Goal: Task Accomplishment & Management: Complete application form

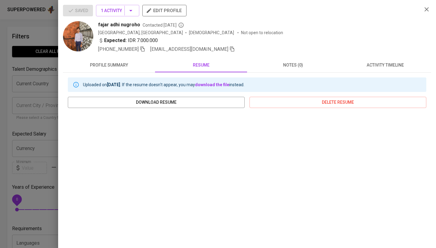
click at [36, 88] on div at bounding box center [218, 124] width 436 height 248
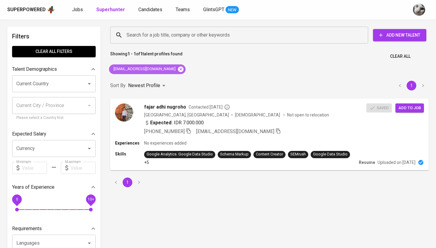
click at [177, 69] on icon at bounding box center [180, 69] width 7 height 7
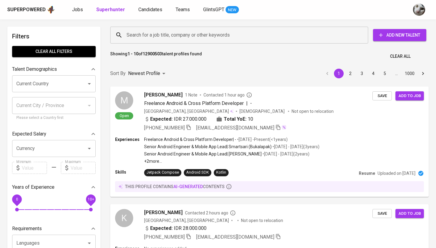
click at [175, 34] on input "Search for a job title, company or other keywords" at bounding box center [240, 34] width 231 height 11
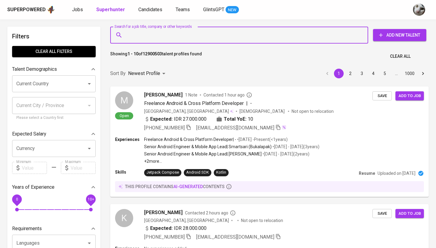
paste input "[EMAIL_ADDRESS][DOMAIN_NAME]"
type input "[EMAIL_ADDRESS][DOMAIN_NAME]"
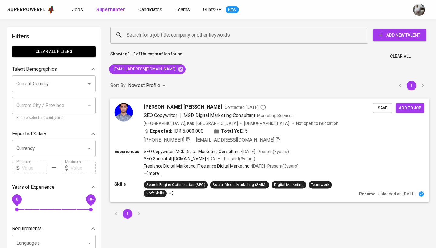
click at [307, 132] on div "Expected: IDR 5.000.000 Total YoE: 5" at bounding box center [258, 131] width 229 height 9
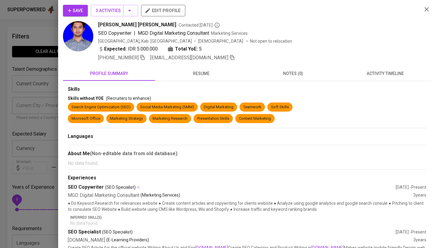
click at [362, 77] on span "activity timeline" at bounding box center [385, 74] width 85 height 8
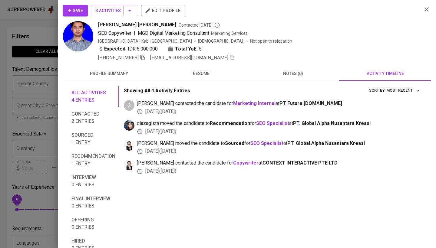
click at [69, 14] on button "Save" at bounding box center [75, 10] width 25 height 11
click at [73, 10] on span "Save" at bounding box center [75, 11] width 15 height 8
click at [46, 65] on div at bounding box center [218, 124] width 436 height 248
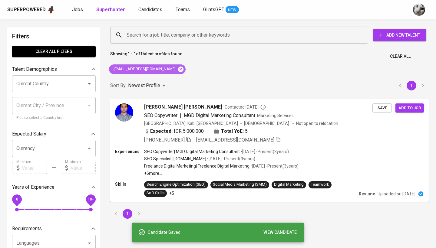
click at [177, 69] on icon at bounding box center [180, 69] width 7 height 7
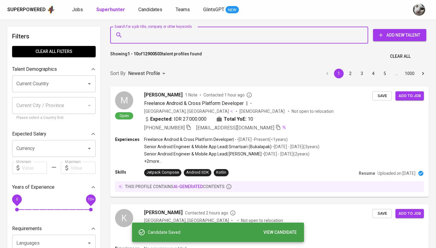
click at [176, 37] on input "Search for a job title, company or other keywords" at bounding box center [240, 34] width 231 height 11
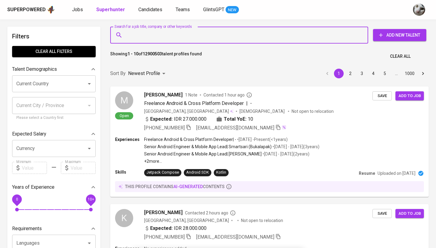
paste input "[EMAIL_ADDRESS][DOMAIN_NAME]"
type input "[EMAIL_ADDRESS][DOMAIN_NAME]"
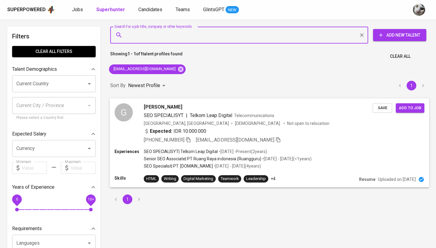
click at [316, 133] on div "Expected: IDR 10.000.000" at bounding box center [258, 131] width 229 height 9
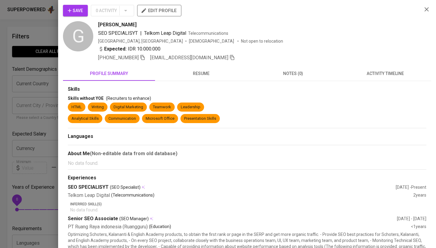
click at [378, 71] on span "activity timeline" at bounding box center [385, 74] width 85 height 8
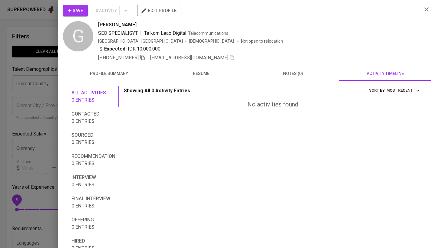
click at [79, 10] on span "Save" at bounding box center [75, 11] width 15 height 8
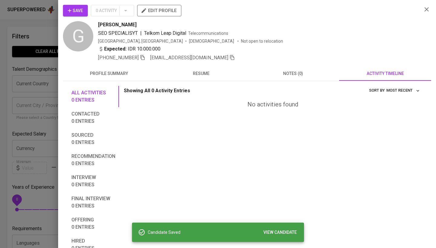
click at [32, 104] on div at bounding box center [218, 124] width 436 height 248
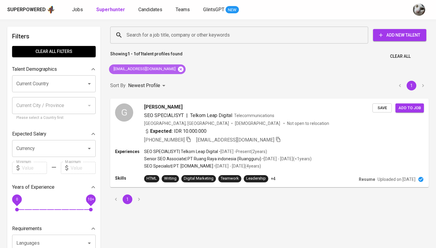
click at [178, 68] on icon at bounding box center [180, 68] width 5 height 5
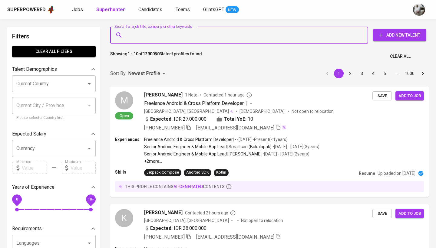
click at [182, 37] on input "Search for a job title, company or other keywords" at bounding box center [240, 34] width 231 height 11
paste input "[EMAIL_ADDRESS][DOMAIN_NAME]"
type input "[EMAIL_ADDRESS][DOMAIN_NAME]"
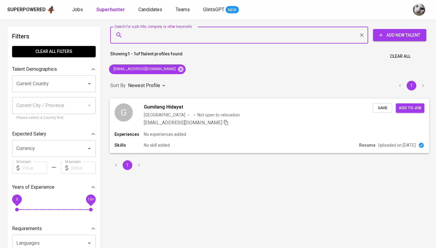
click at [273, 144] on div "Skills No skill added" at bounding box center [235, 145] width 242 height 6
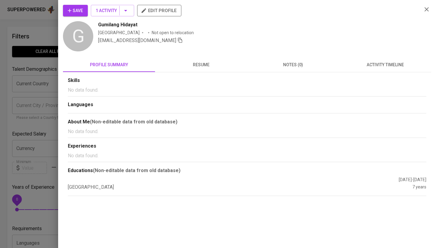
click at [216, 75] on div "Skills No data found. Languages About Me (Non-editable data from old database) …" at bounding box center [247, 134] width 368 height 124
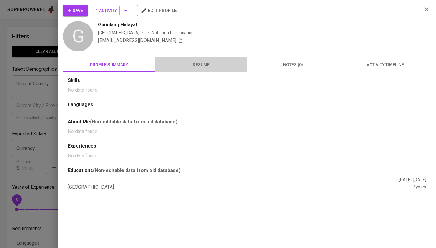
click at [211, 67] on span "resume" at bounding box center [201, 65] width 85 height 8
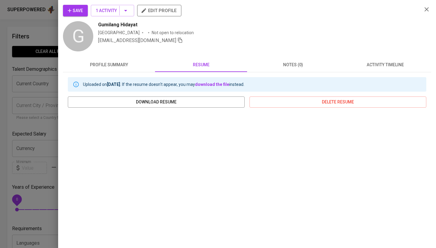
click at [48, 100] on div at bounding box center [218, 124] width 436 height 248
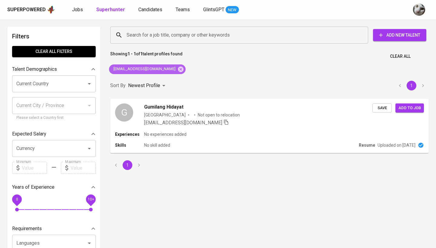
click at [169, 65] on div "[EMAIL_ADDRESS][DOMAIN_NAME]" at bounding box center [147, 69] width 77 height 10
click at [178, 67] on icon at bounding box center [180, 68] width 5 height 5
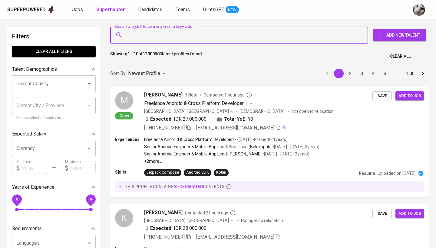
click at [172, 33] on input "Search for a job title, company or other keywords" at bounding box center [240, 34] width 231 height 11
paste input "[EMAIL_ADDRESS][DOMAIN_NAME]"
type input "[EMAIL_ADDRESS][DOMAIN_NAME]"
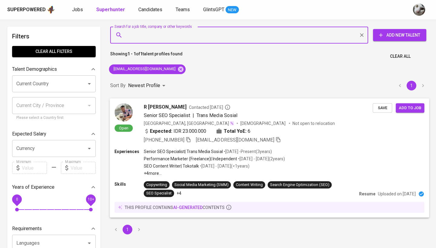
click at [308, 134] on div "Expected: IDR 23.000.000 Total YoE: 6" at bounding box center [258, 131] width 229 height 9
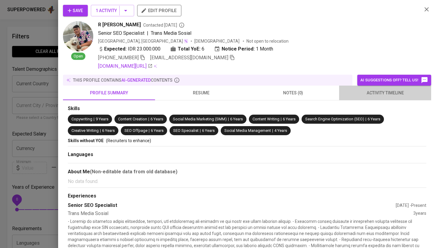
click at [365, 95] on span "activity timeline" at bounding box center [385, 93] width 85 height 8
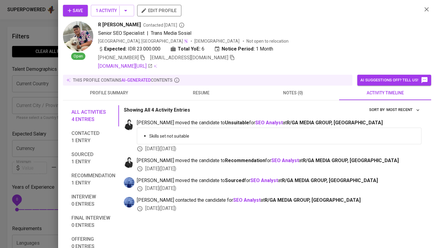
click at [41, 123] on div at bounding box center [218, 124] width 436 height 248
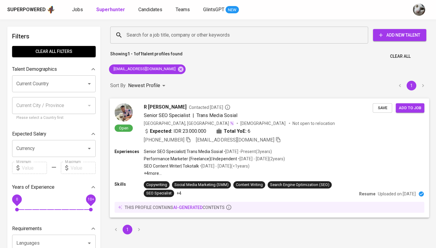
click at [378, 108] on span "Save" at bounding box center [382, 107] width 13 height 7
click at [281, 120] on div "[GEOGRAPHIC_DATA], [GEOGRAPHIC_DATA] [DEMOGRAPHIC_DATA] Not open to relocation" at bounding box center [258, 123] width 229 height 6
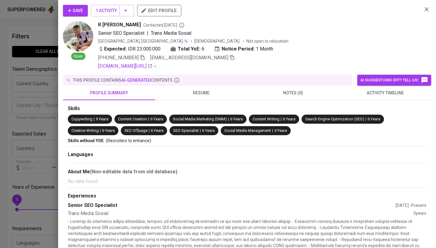
click at [373, 97] on button "activity timeline" at bounding box center [385, 93] width 92 height 15
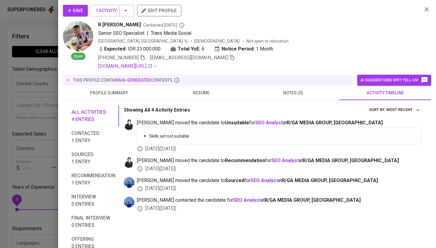
click at [45, 130] on div at bounding box center [218, 124] width 436 height 248
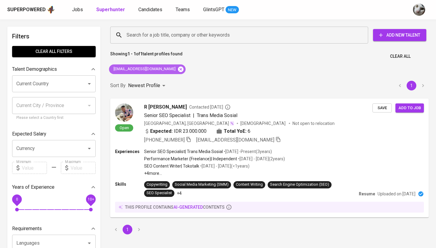
click at [178, 70] on icon at bounding box center [180, 68] width 5 height 5
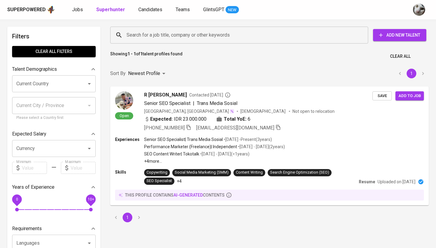
click at [168, 37] on input "Search for a job title, company or other keywords" at bounding box center [240, 34] width 231 height 11
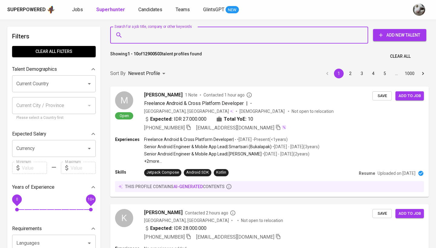
paste input "habigates@gmail.com"
type input "habigates@gmail.com"
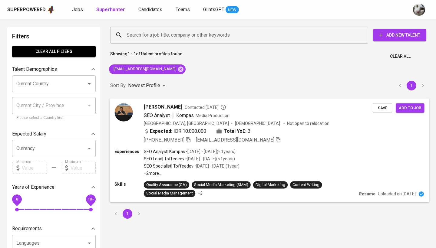
click at [278, 149] on div "Experiences SEO Analyst | Kompas • Aug 2021 - Feb 2022 ( <1 years ) SEO Lead | …" at bounding box center [269, 162] width 310 height 28
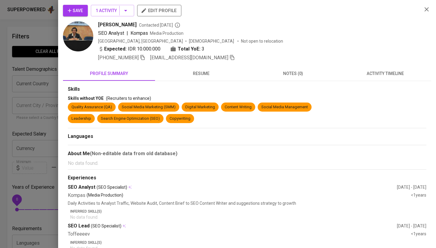
click at [360, 74] on span "activity timeline" at bounding box center [385, 74] width 85 height 8
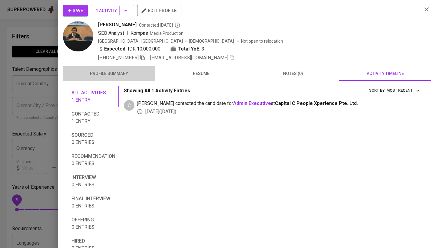
click at [97, 70] on span "profile summary" at bounding box center [109, 74] width 85 height 8
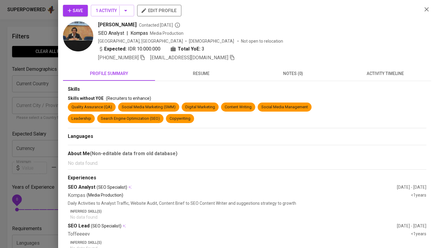
click at [189, 71] on span "resume" at bounding box center [201, 74] width 85 height 8
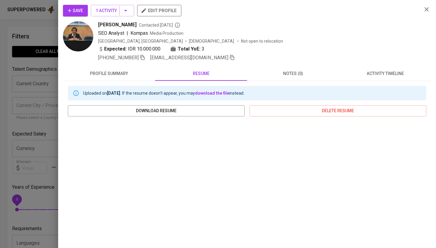
click at [82, 5] on div "Save 1 Activity edit profile Muhamad Habiburachman Contacted 2 years ago SEO An…" at bounding box center [247, 124] width 378 height 248
click at [76, 9] on span "Save" at bounding box center [75, 11] width 15 height 8
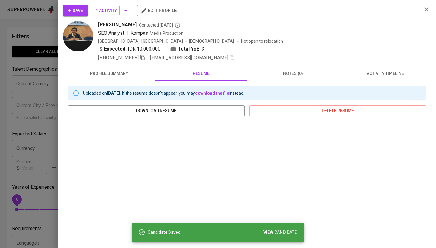
click at [39, 79] on div at bounding box center [218, 124] width 436 height 248
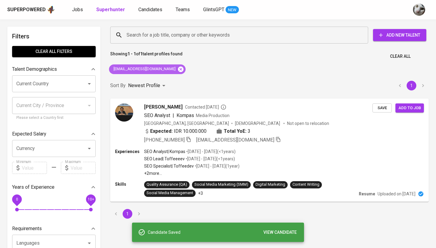
click at [177, 68] on icon at bounding box center [180, 69] width 7 height 7
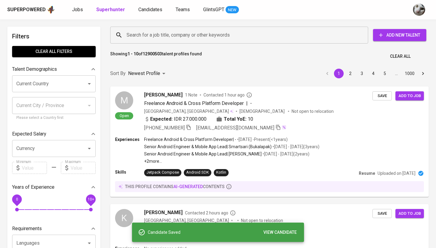
click at [174, 34] on input "Search for a job title, company or other keywords" at bounding box center [240, 34] width 231 height 11
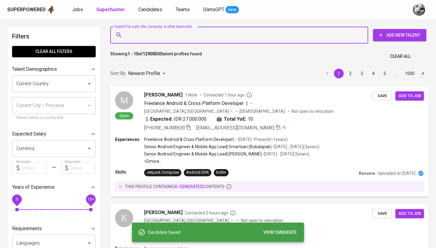
paste input "fatharanisbillan@gmail.com"
type input "fatharanisbillan@gmail.com"
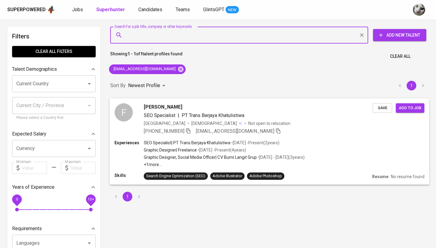
click at [287, 132] on div "+62 895-2530-6505 fatharanisbillan@gmail.com" at bounding box center [258, 130] width 229 height 7
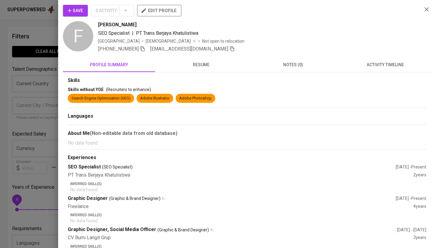
click at [343, 63] on span "activity timeline" at bounding box center [385, 65] width 85 height 8
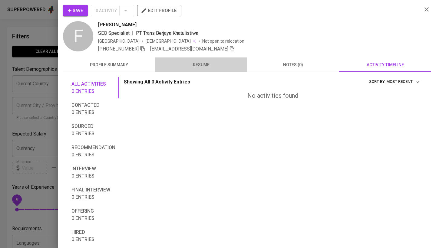
click at [214, 67] on span "resume" at bounding box center [201, 65] width 85 height 8
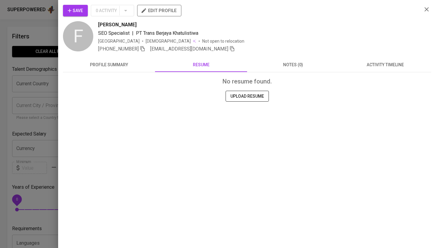
click at [126, 65] on span "profile summary" at bounding box center [109, 65] width 85 height 8
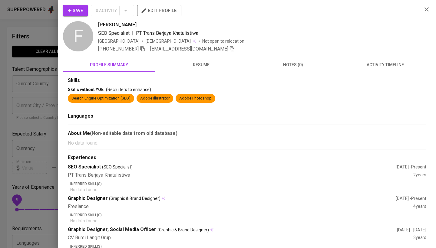
click at [81, 13] on span "Save" at bounding box center [75, 11] width 15 height 8
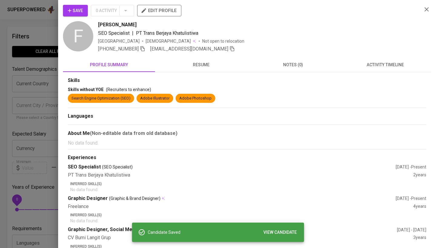
click at [47, 64] on div at bounding box center [218, 124] width 436 height 248
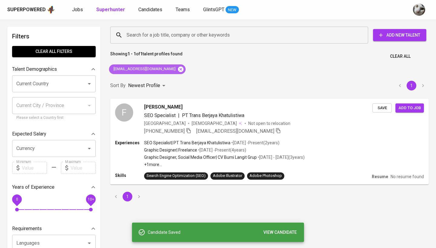
click at [178, 71] on icon at bounding box center [180, 68] width 5 height 5
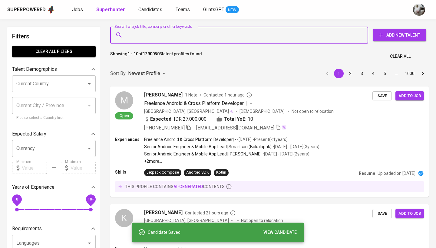
click at [170, 40] on input "Search for a job title, company or other keywords" at bounding box center [240, 34] width 231 height 11
click at [170, 38] on input "Search for a job title, company or other keywords" at bounding box center [240, 34] width 231 height 11
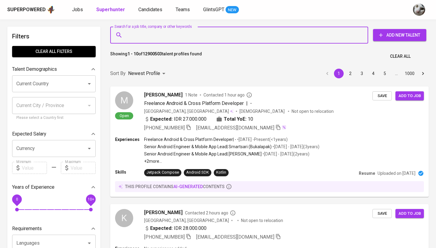
paste input "haimzaki101@aol.com"
type input "haimzaki101@aol.com"
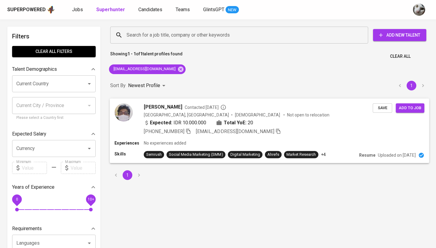
click at [340, 119] on div "m zaki Contacted 2 years ago Indonesia, Bandung Male Not open to relocation Exp…" at bounding box center [258, 119] width 229 height 32
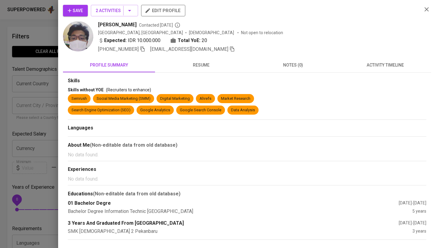
click at [382, 63] on span "activity timeline" at bounding box center [385, 65] width 85 height 8
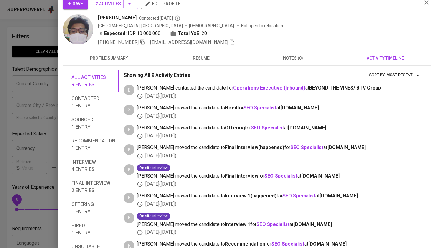
scroll to position [11, 0]
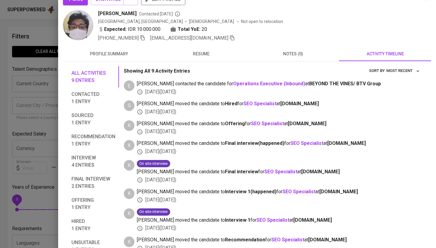
click at [12, 88] on div at bounding box center [218, 124] width 436 height 248
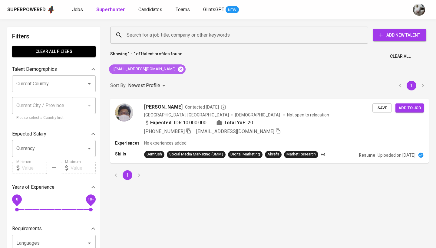
click at [178, 68] on icon at bounding box center [180, 68] width 5 height 5
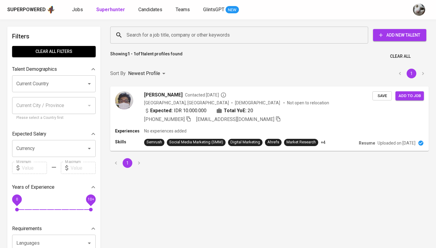
click at [164, 39] on input "Search for a job title, company or other keywords" at bounding box center [240, 34] width 231 height 11
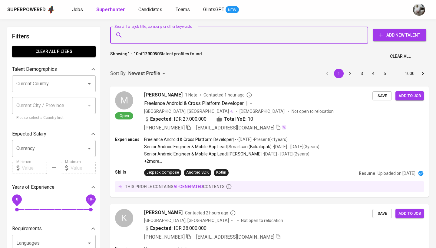
paste input "paulineivanapudiyani@gmail.com"
type input "paulineivanapudiyani@gmail.com"
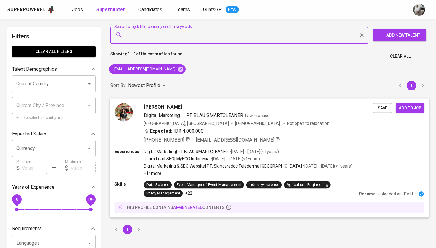
click at [273, 109] on div "Pauline Ivana Pudiyani" at bounding box center [258, 106] width 229 height 7
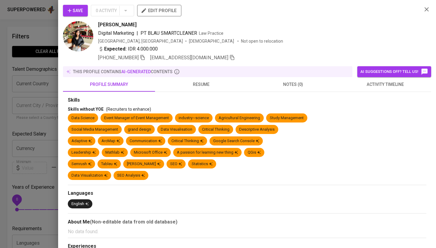
click at [82, 11] on span "Save" at bounding box center [75, 11] width 15 height 8
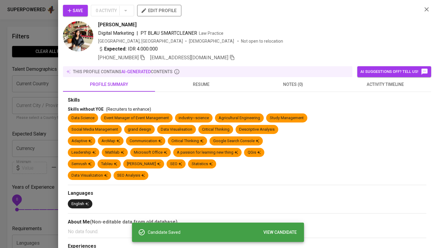
click at [71, 13] on icon "button" at bounding box center [70, 11] width 6 height 6
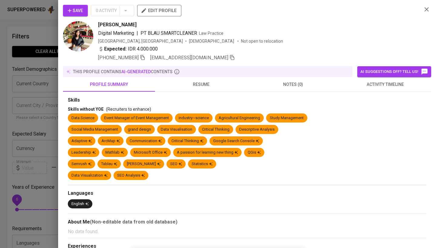
click at [38, 79] on div at bounding box center [218, 124] width 436 height 248
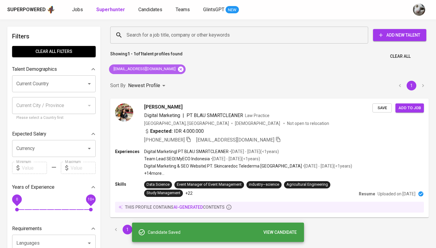
click at [179, 69] on icon at bounding box center [180, 68] width 5 height 5
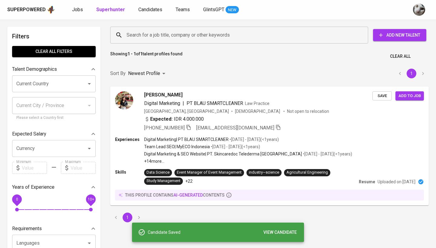
click at [179, 38] on input "Search for a job title, company or other keywords" at bounding box center [240, 34] width 231 height 11
paste input "[EMAIL_ADDRESS][DOMAIN_NAME]"
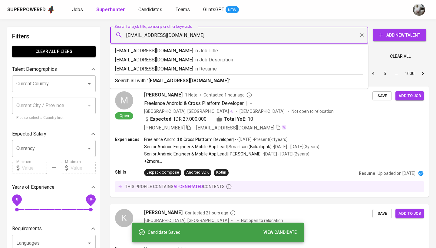
type input "[EMAIL_ADDRESS][DOMAIN_NAME]"
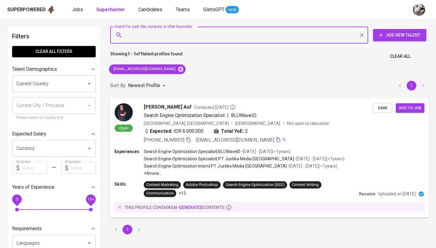
click at [327, 119] on div "[PERSON_NAME] Auf Contacted [DATE] Search Engine Optimization Specialist | BLUW…" at bounding box center [258, 123] width 229 height 40
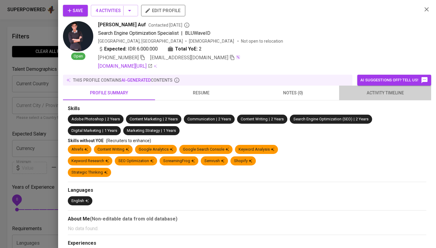
click at [373, 88] on button "activity timeline" at bounding box center [385, 93] width 92 height 15
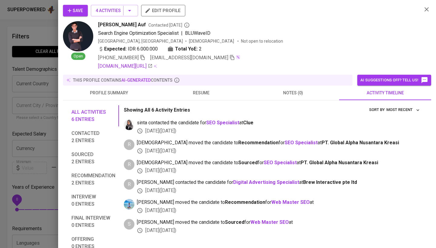
click at [42, 141] on div at bounding box center [218, 124] width 436 height 248
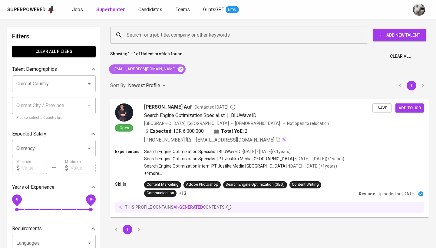
click at [178, 69] on icon at bounding box center [180, 68] width 5 height 5
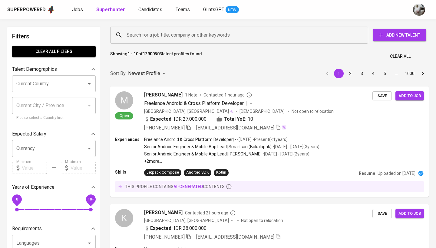
click at [176, 38] on input "Search for a job title, company or other keywords" at bounding box center [240, 34] width 231 height 11
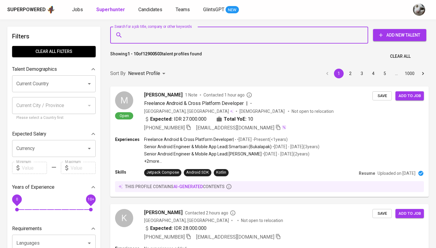
paste input "burhanrizkir@gmail.com"
type input "burhanrizkir@gmail.com"
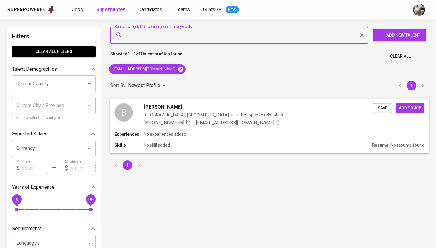
click at [343, 126] on div "B Burhan Rizki Indonesia, Jakarta Pusat Not open to relocation +62 838-6919-028…" at bounding box center [269, 114] width 319 height 33
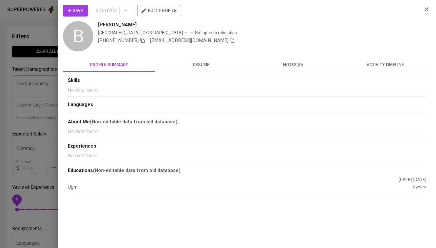
click at [72, 9] on icon "button" at bounding box center [70, 11] width 6 height 6
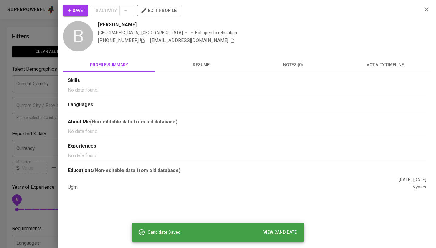
click at [85, 13] on button "Save" at bounding box center [75, 10] width 25 height 11
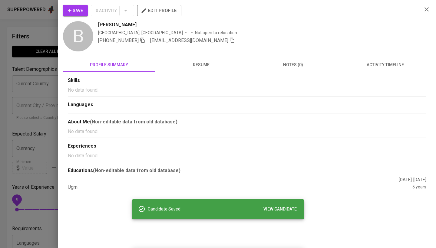
click at [38, 54] on div at bounding box center [218, 124] width 436 height 248
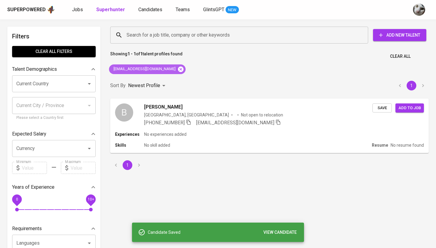
click at [178, 68] on icon at bounding box center [180, 68] width 5 height 5
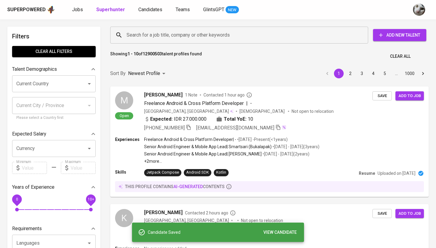
click at [174, 30] on input "Search for a job title, company or other keywords" at bounding box center [240, 34] width 231 height 11
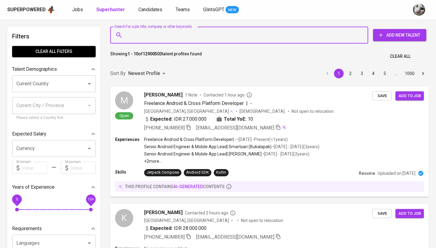
click at [174, 30] on input "Search for a job title, company or other keywords" at bounding box center [240, 34] width 231 height 11
type input "v"
paste input "fradityam@gmail.com"
type input "fradityam@gmail.com"
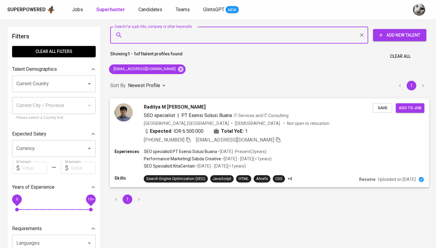
click at [294, 135] on div "Expected: IDR 6.500.000 Total YoE: 1" at bounding box center [258, 131] width 229 height 9
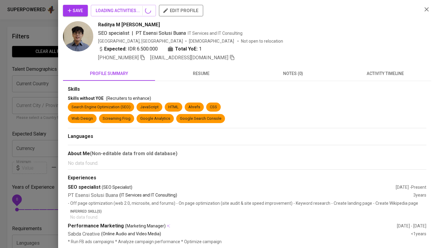
click at [366, 76] on span "activity timeline" at bounding box center [385, 74] width 85 height 8
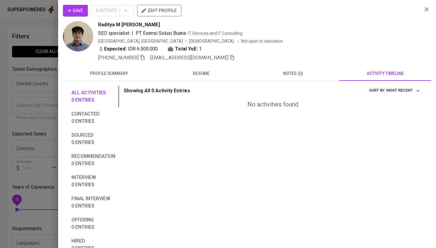
click at [83, 11] on span "Save" at bounding box center [75, 11] width 15 height 8
click at [36, 54] on div at bounding box center [218, 124] width 436 height 248
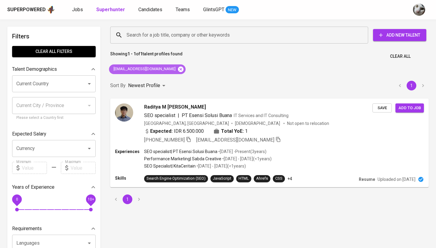
click at [177, 69] on icon at bounding box center [180, 69] width 7 height 7
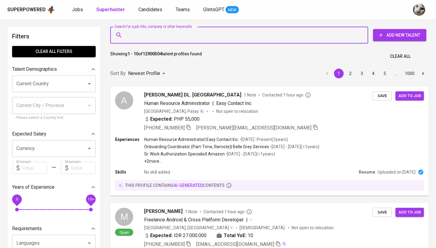
click at [162, 34] on input "Search for a job title, company or other keywords" at bounding box center [240, 34] width 231 height 11
paste input "iqbal.muhammad1113@gmail.com"
type input "iqbal.muhammad1113@gmail.com"
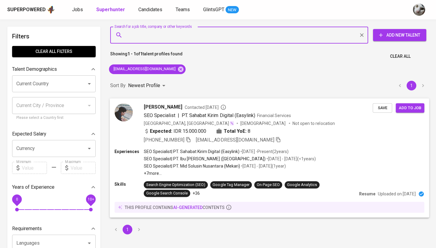
click at [343, 150] on div "Experiences SEO Specialist | PT. Sahabat Kirim Digital (Easylink) • Jun 2023 - …" at bounding box center [269, 162] width 310 height 28
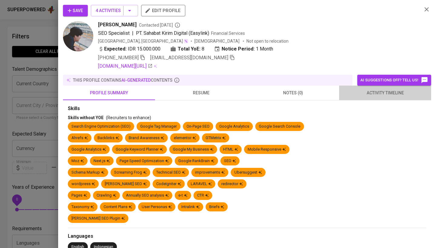
click at [377, 95] on span "activity timeline" at bounding box center [385, 93] width 85 height 8
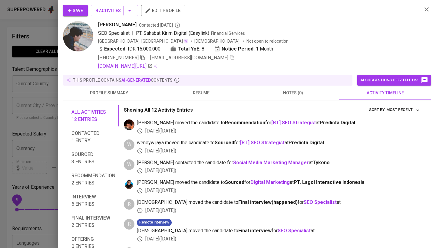
click at [80, 12] on span "Save" at bounding box center [75, 11] width 15 height 8
click at [50, 69] on div at bounding box center [218, 124] width 436 height 248
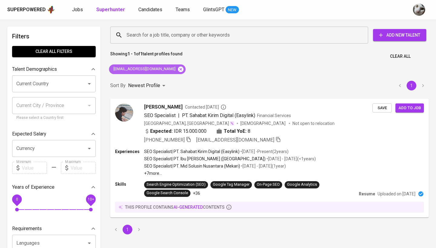
click at [178, 67] on icon at bounding box center [180, 68] width 5 height 5
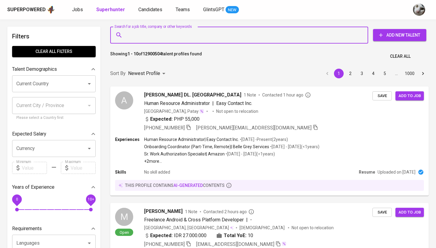
click at [182, 39] on input "Search for a job title, company or other keywords" at bounding box center [240, 34] width 231 height 11
paste input "saklinalasiana10@gmail.com"
type input "saklinalasiana10@gmail.com"
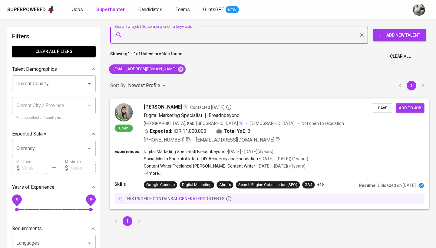
click at [316, 127] on div "Dewi Lasiana Contacted 2 months ago Digital Marketing Specialist | Breadnbeyond…" at bounding box center [258, 123] width 229 height 40
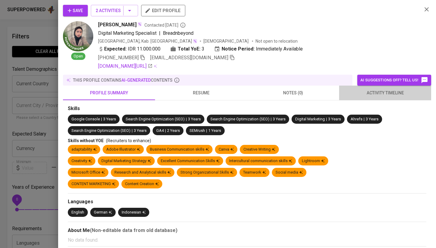
click at [375, 90] on span "activity timeline" at bounding box center [385, 93] width 85 height 8
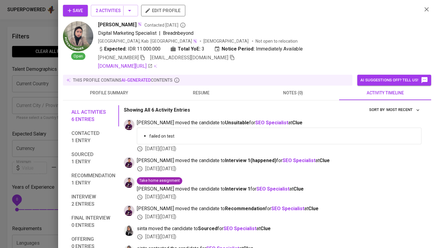
click at [424, 12] on icon "button" at bounding box center [426, 9] width 7 height 7
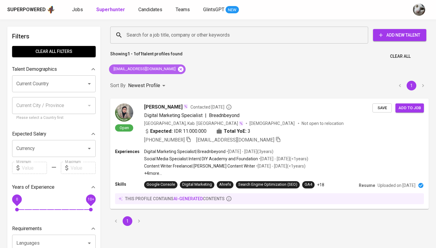
click at [178, 70] on icon at bounding box center [180, 68] width 5 height 5
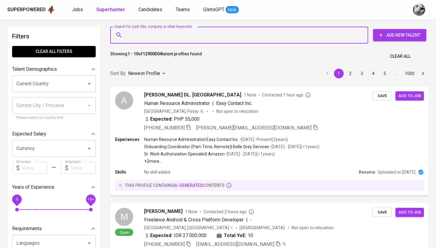
click at [183, 35] on input "Search for a job title, company or other keywords" at bounding box center [240, 34] width 231 height 11
paste input "m30.gufron@gmail.com"
type input "m30.gufron@gmail.com"
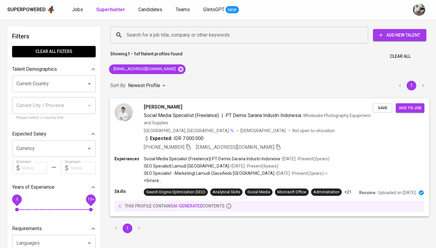
click at [300, 139] on div "Expected: IDR 7.000.000" at bounding box center [258, 139] width 229 height 9
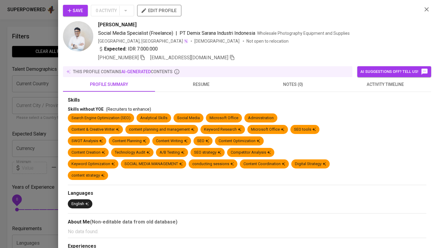
click at [82, 10] on span "Save" at bounding box center [75, 11] width 15 height 8
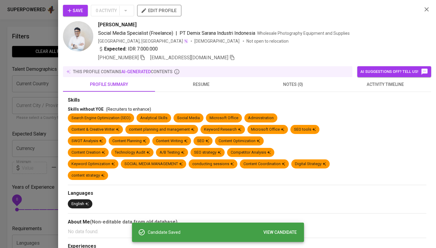
click at [25, 91] on div at bounding box center [218, 124] width 436 height 248
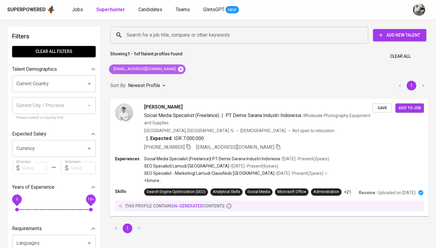
click at [177, 69] on icon at bounding box center [180, 69] width 7 height 7
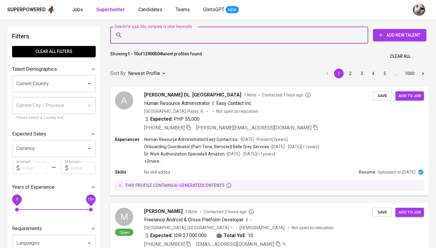
paste input "av.leonardif@gmail.com"
click at [172, 37] on input "Search for a job title, company or other keywords" at bounding box center [240, 34] width 231 height 11
type input "av.leonardif@gmail.com"
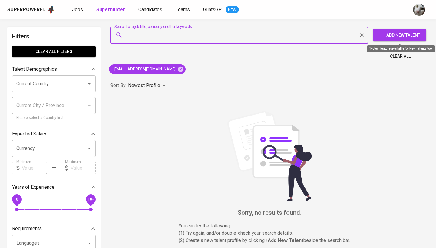
click at [396, 36] on span "Add New Talent" at bounding box center [400, 35] width 44 height 8
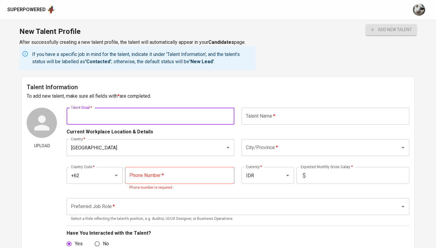
paste input "av.leonardif@gmail.com"
type input "av.leonardif@gmail.com"
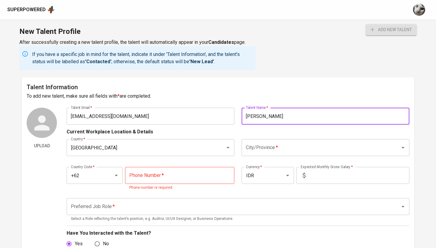
type input "Leonardi Fabianto"
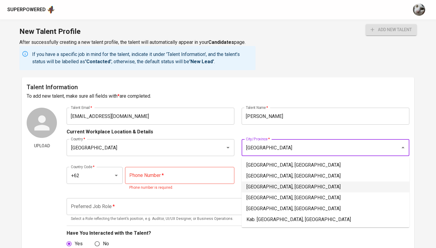
click at [273, 195] on li "Jakarta Pusat, DKI Jakarta" at bounding box center [325, 197] width 168 height 11
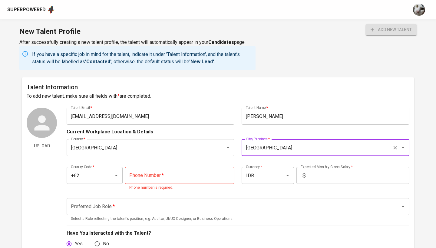
type input "Jakarta Pusat, DKI Jakarta"
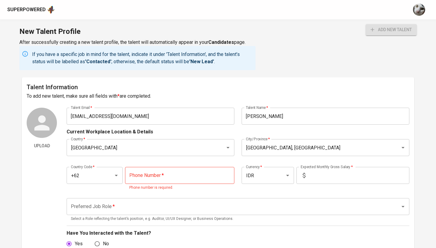
click at [164, 167] on div "Country Code   * +62 Country Code * Phone Number   * Phone Number * Phone numbe…" at bounding box center [238, 177] width 343 height 35
paste input "877-7227-7711"
type input "877-7227-7711"
click at [308, 177] on input "text" at bounding box center [358, 175] width 101 height 17
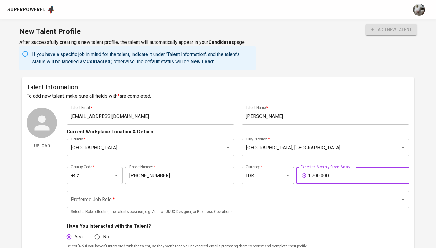
type input "17.000.000"
click at [278, 205] on input "Preferred Job Role   *" at bounding box center [229, 199] width 320 height 11
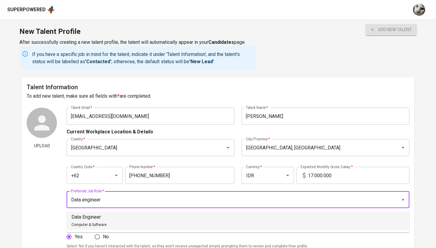
click at [253, 218] on li "Data Engineer Computer & Software" at bounding box center [238, 221] width 343 height 18
type input "Data Engineer"
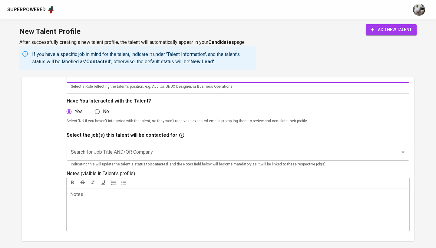
scroll to position [126, 0]
click at [257, 148] on input "Search for Job Title AND/OR Company" at bounding box center [229, 151] width 320 height 11
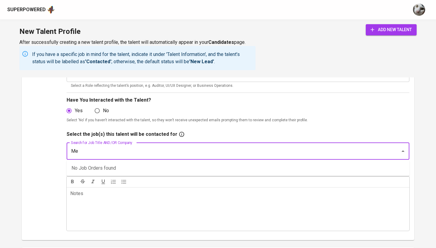
type input "M"
type input "Data"
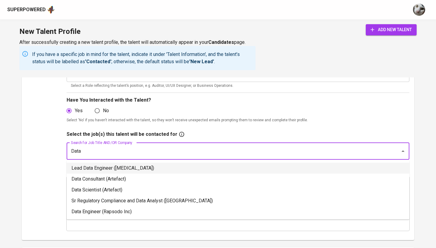
click at [230, 170] on li "Lead Data Engineer (Meridia)" at bounding box center [238, 168] width 343 height 11
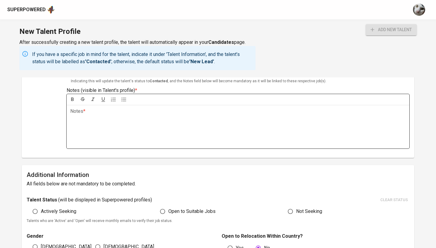
scroll to position [213, 0]
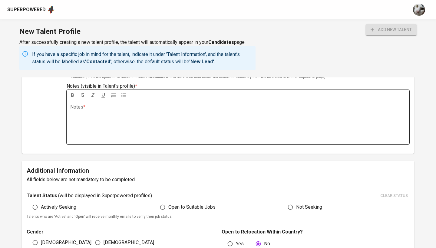
click at [287, 126] on div "Notes * ﻿" at bounding box center [238, 123] width 343 height 44
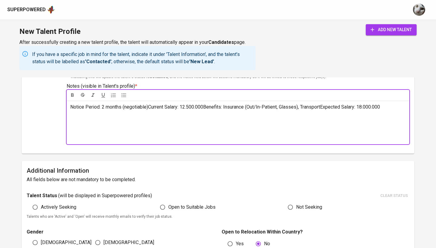
click at [150, 106] on span "Notice Period: 2 months (negotiable)Current Salary: 12.500.000Benefits: Insuran…" at bounding box center [225, 107] width 310 height 6
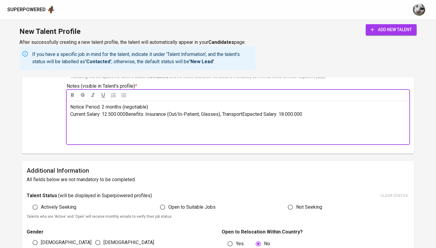
click at [128, 113] on span "Current Salary: 12.500.000Benefits: Insurance (Out/In-Patient, Glasses), Transp…" at bounding box center [186, 114] width 232 height 6
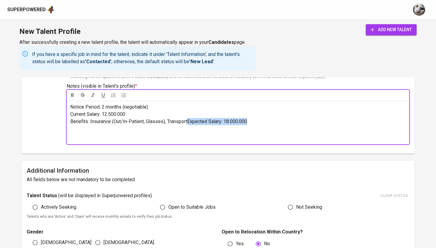
drag, startPoint x: 188, startPoint y: 121, endPoint x: 255, endPoint y: 124, distance: 67.2
click at [255, 124] on div "Notice Period: 2 months (negotiable) Current Salary: 12.500.000 Benefits: Insur…" at bounding box center [238, 123] width 343 height 44
click at [190, 120] on span "Benefits: Insurance (Out/In-Patient, Glasses), TransportExpected Salary: 18.000…" at bounding box center [158, 122] width 177 height 6
click at [188, 120] on span "Benefits: Insurance (Out/In-Patient, Glasses), TransportExpected Salary: 18.000…" at bounding box center [158, 122] width 177 height 6
click at [182, 130] on p "Expected Salary: 18.000.000" at bounding box center [237, 128] width 335 height 7
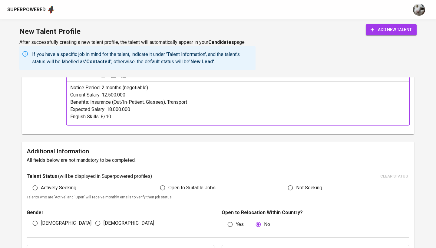
scroll to position [235, 0]
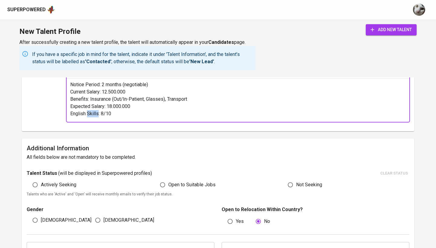
drag, startPoint x: 98, startPoint y: 113, endPoint x: 88, endPoint y: 113, distance: 10.3
click at [88, 113] on span "English Skills: 8/10" at bounding box center [90, 114] width 41 height 6
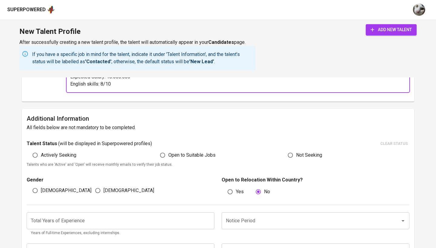
scroll to position [272, 0]
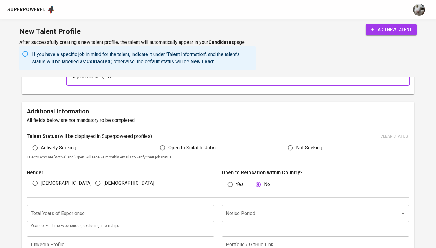
click at [61, 149] on span "Actively Seeking" at bounding box center [58, 147] width 35 height 7
click at [41, 149] on input "Actively Seeking" at bounding box center [34, 147] width 11 height 11
radio input "true"
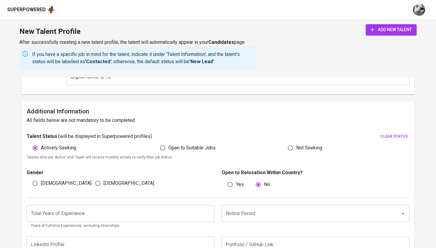
click at [101, 181] on input "[DEMOGRAPHIC_DATA]" at bounding box center [97, 183] width 11 height 11
radio input "true"
click at [41, 182] on span "[DEMOGRAPHIC_DATA]" at bounding box center [66, 183] width 51 height 7
click at [41, 182] on input "[DEMOGRAPHIC_DATA]" at bounding box center [34, 183] width 11 height 11
radio input "true"
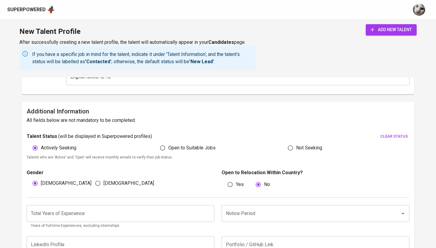
click at [93, 217] on input "number" at bounding box center [121, 213] width 188 height 17
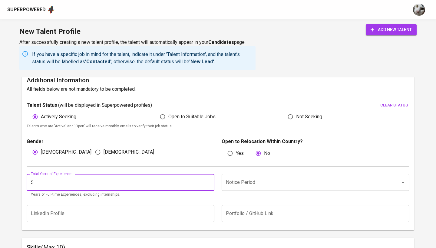
scroll to position [310, 0]
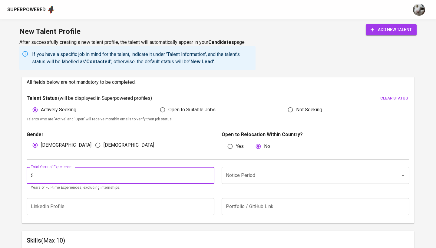
type input "5"
click at [247, 174] on input "Notice Period" at bounding box center [306, 175] width 165 height 11
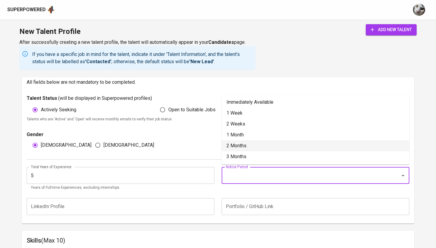
click at [250, 146] on li "2 Months" at bounding box center [316, 145] width 188 height 11
type input "2 Months"
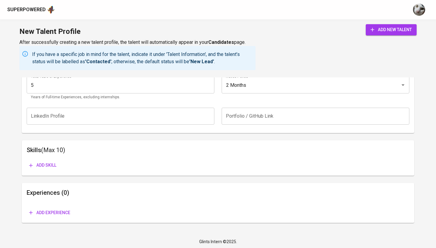
scroll to position [400, 0]
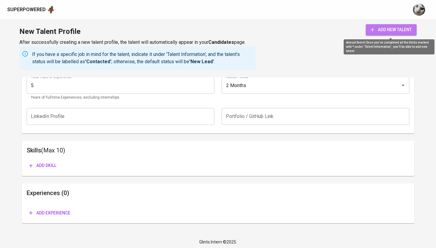
click at [405, 26] on span "add new talent" at bounding box center [390, 30] width 41 height 8
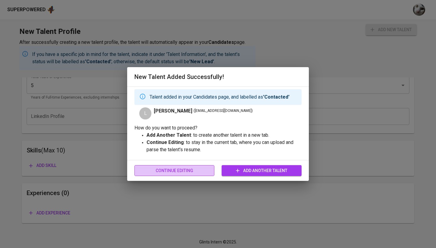
click at [208, 166] on button "Continue Editing" at bounding box center [174, 170] width 80 height 11
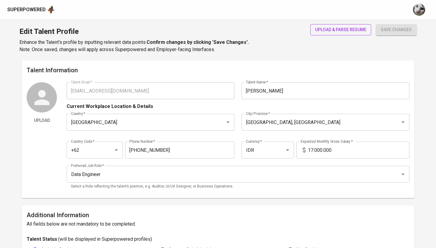
click at [350, 30] on span "upload & parse resume" at bounding box center [340, 30] width 51 height 8
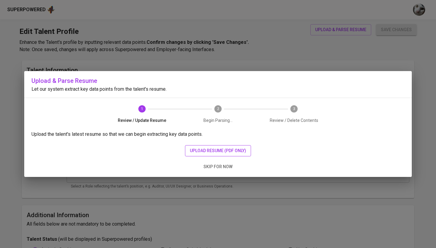
click at [208, 152] on span "upload resume (pdf only)" at bounding box center [218, 151] width 56 height 8
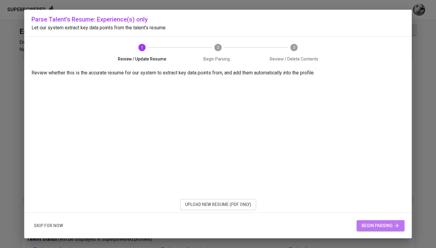
click at [370, 227] on span "begin parsing" at bounding box center [380, 226] width 38 height 8
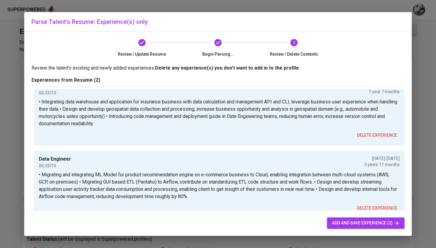
scroll to position [13, 0]
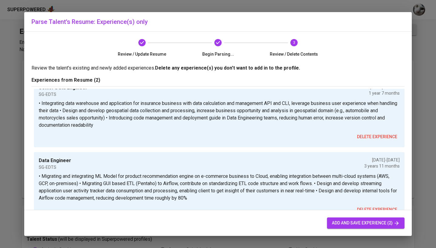
click at [363, 225] on span "add and save experience (2)" at bounding box center [366, 223] width 68 height 8
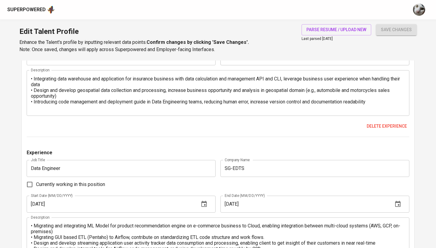
scroll to position [436, 0]
